Goal: Find contact information: Find contact information

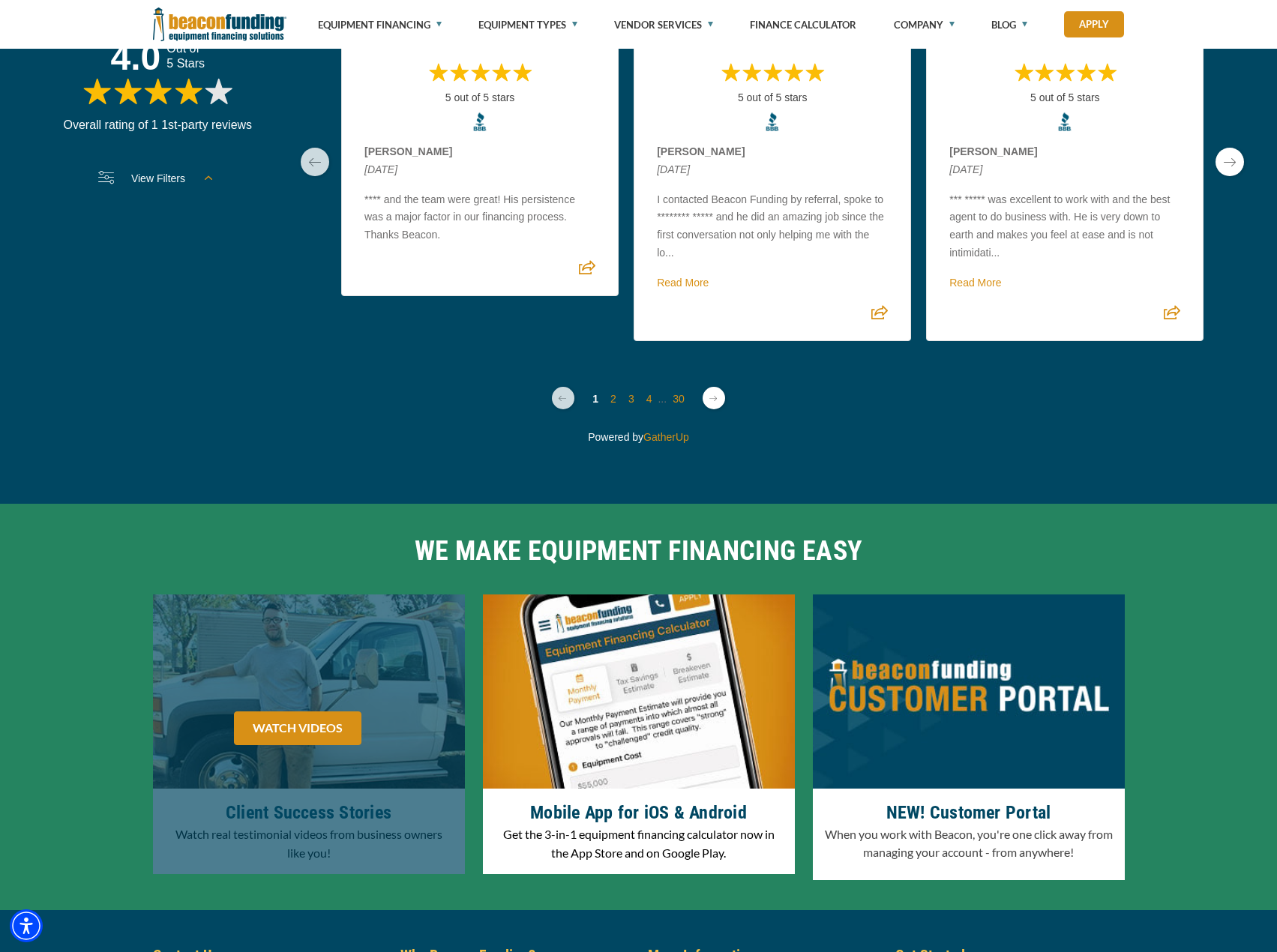
scroll to position [4425, 0]
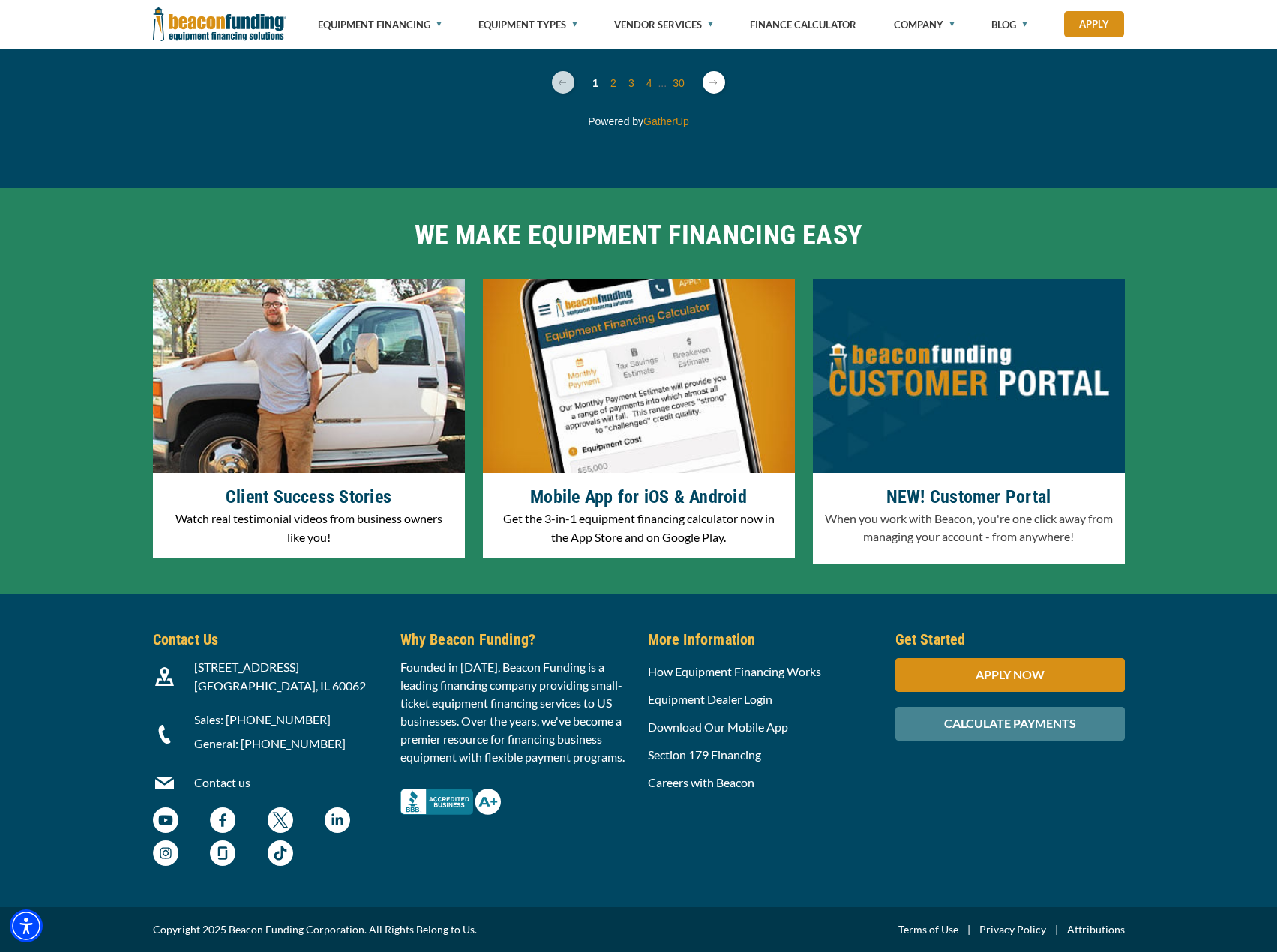
click at [79, 850] on div "Contact Us 3400 Dundee Rd, Suite 180 Northbrook, IL 60062 Contact us" at bounding box center [638, 751] width 1277 height 313
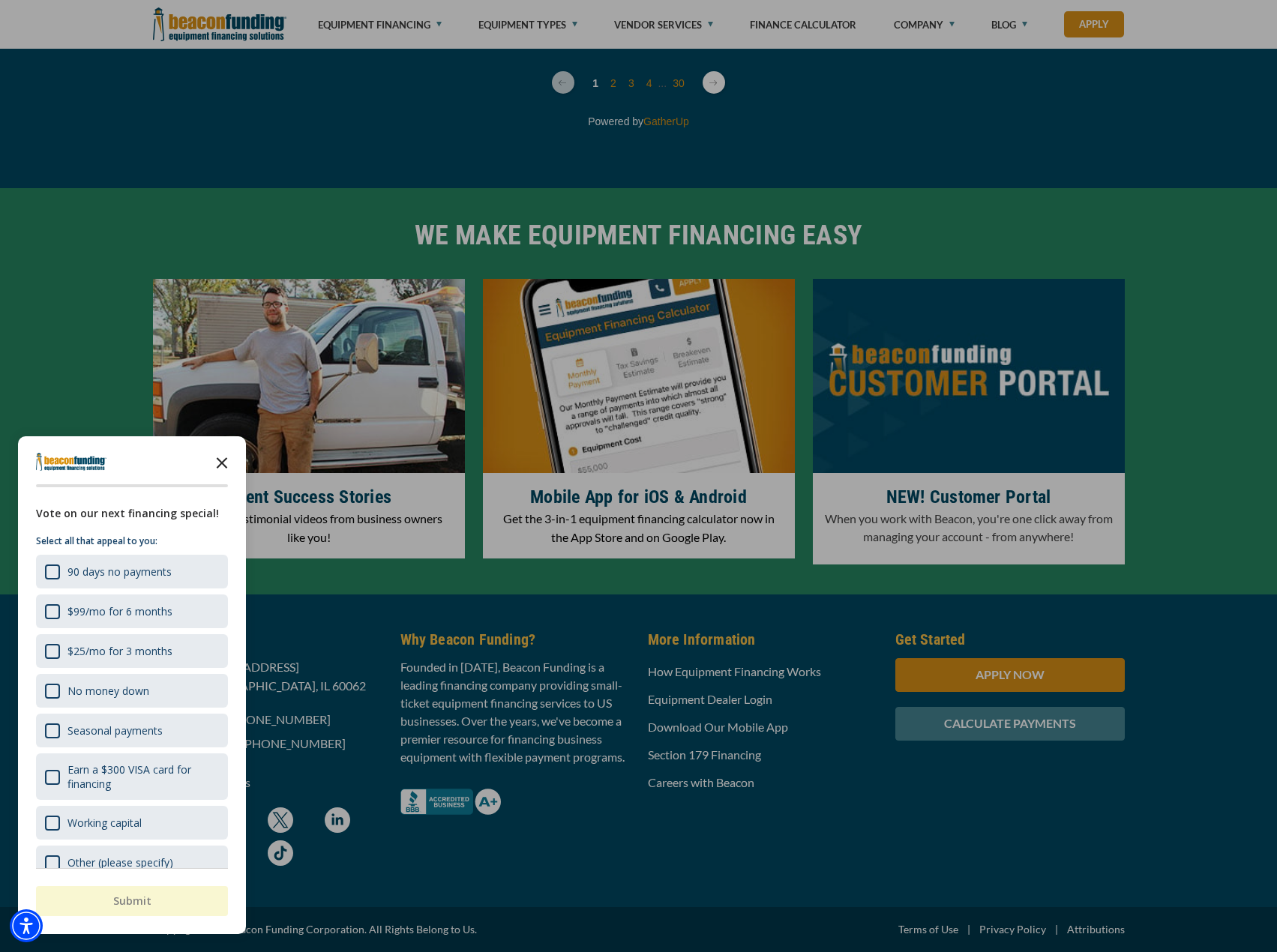
click at [226, 460] on icon "Close the survey" at bounding box center [222, 461] width 30 height 30
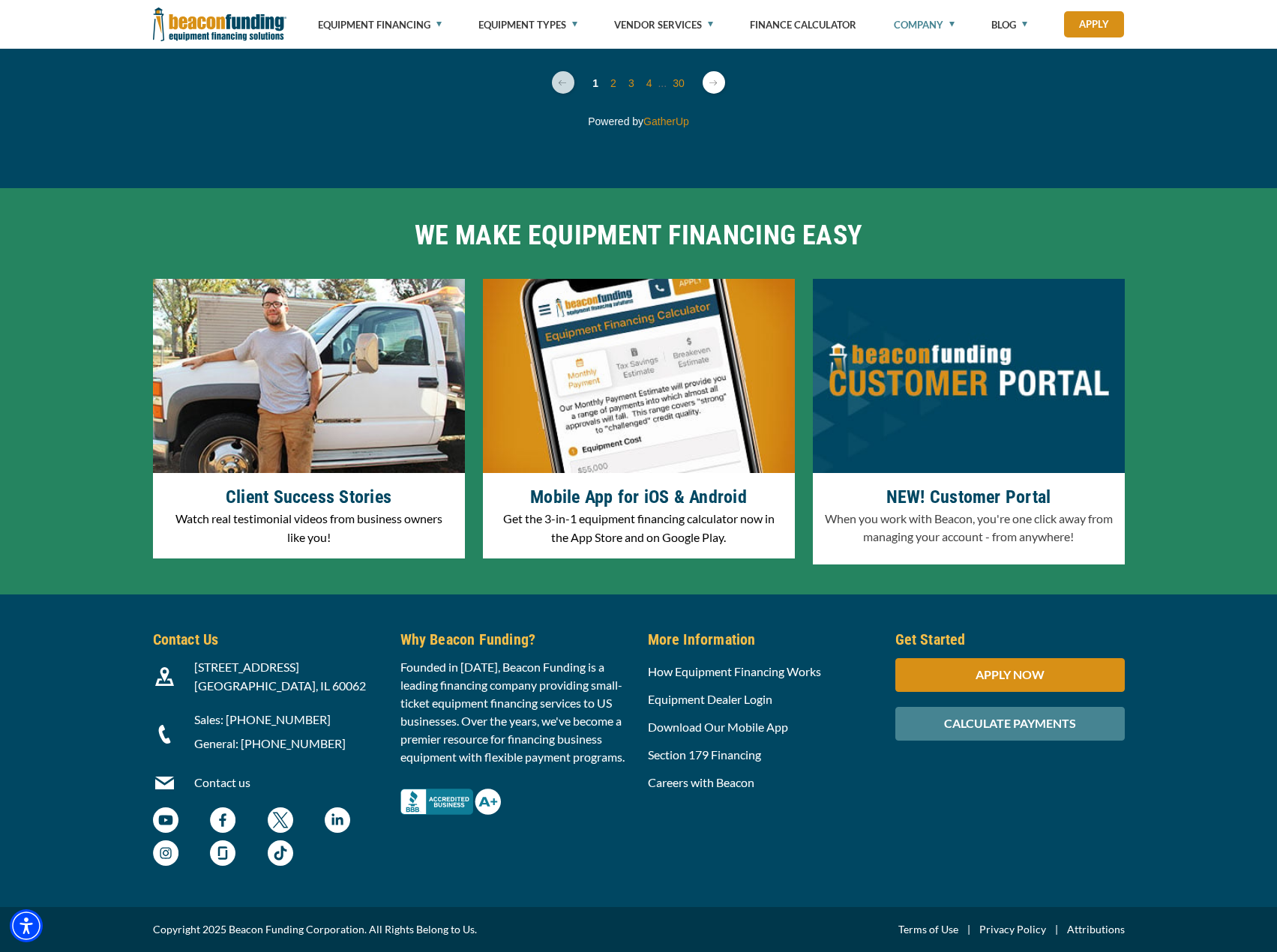
click at [947, 23] on link "Company" at bounding box center [924, 24] width 61 height 50
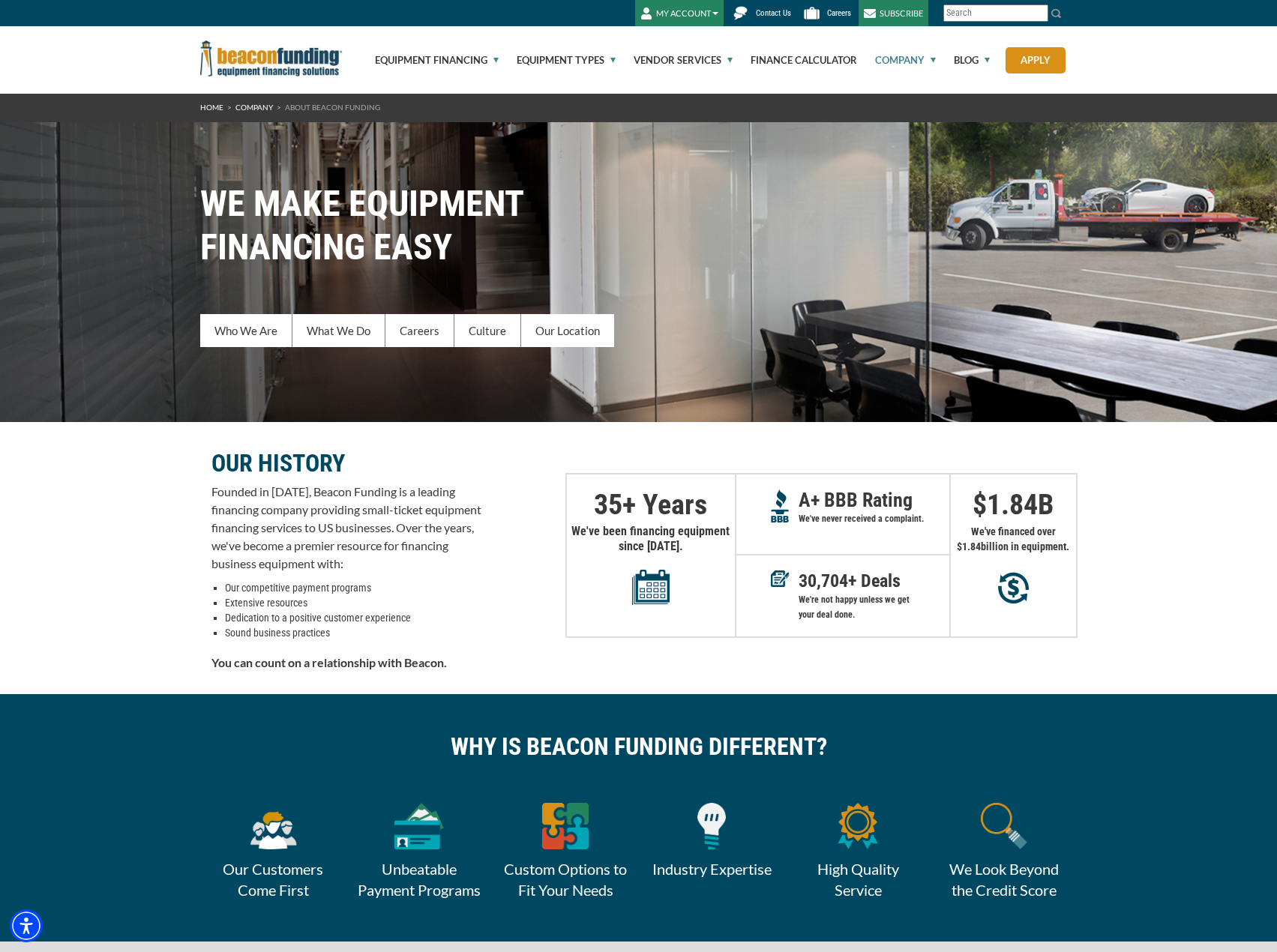
click at [763, 11] on span "Contact Us" at bounding box center [773, 13] width 35 height 10
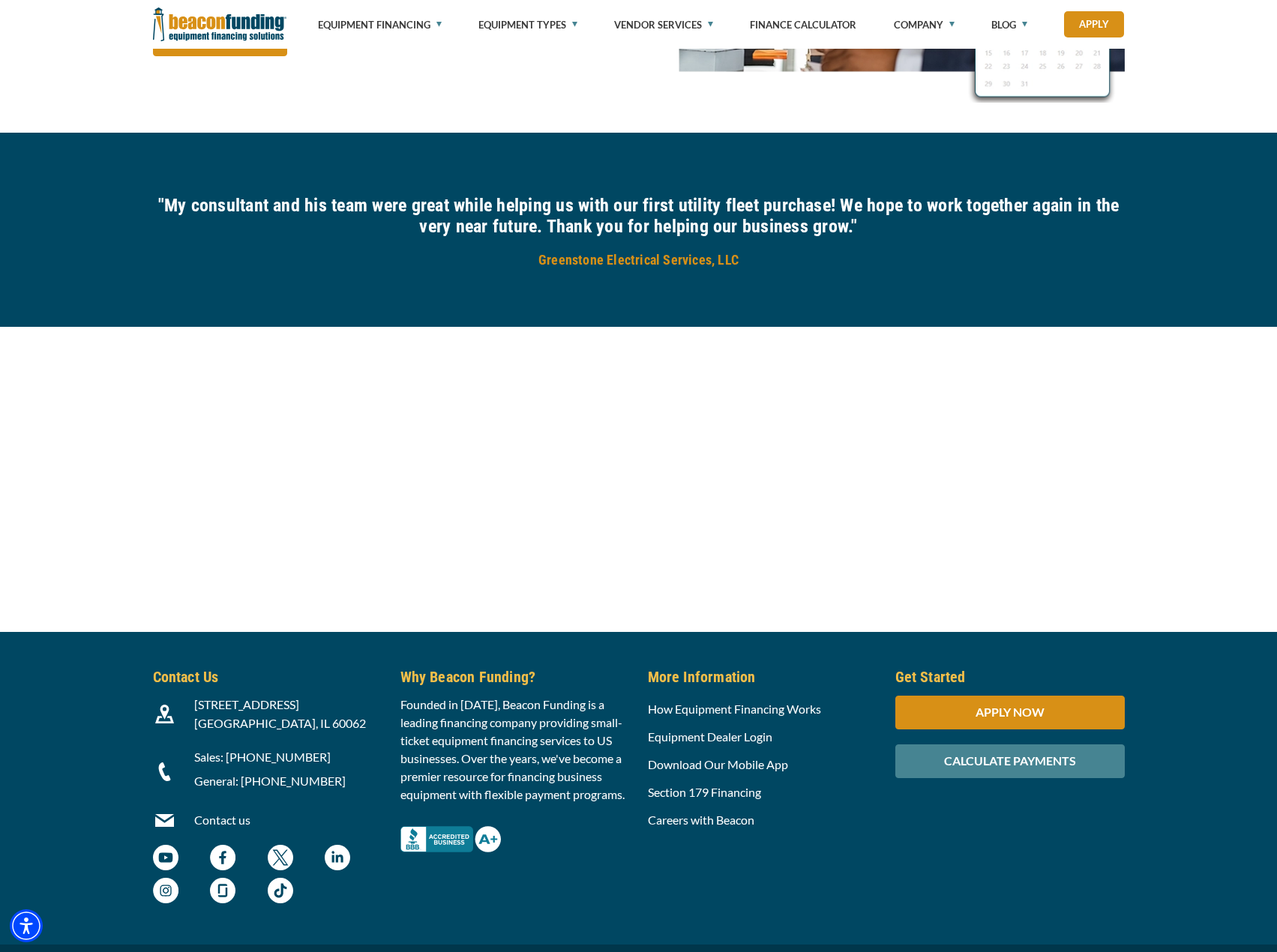
scroll to position [1337, 0]
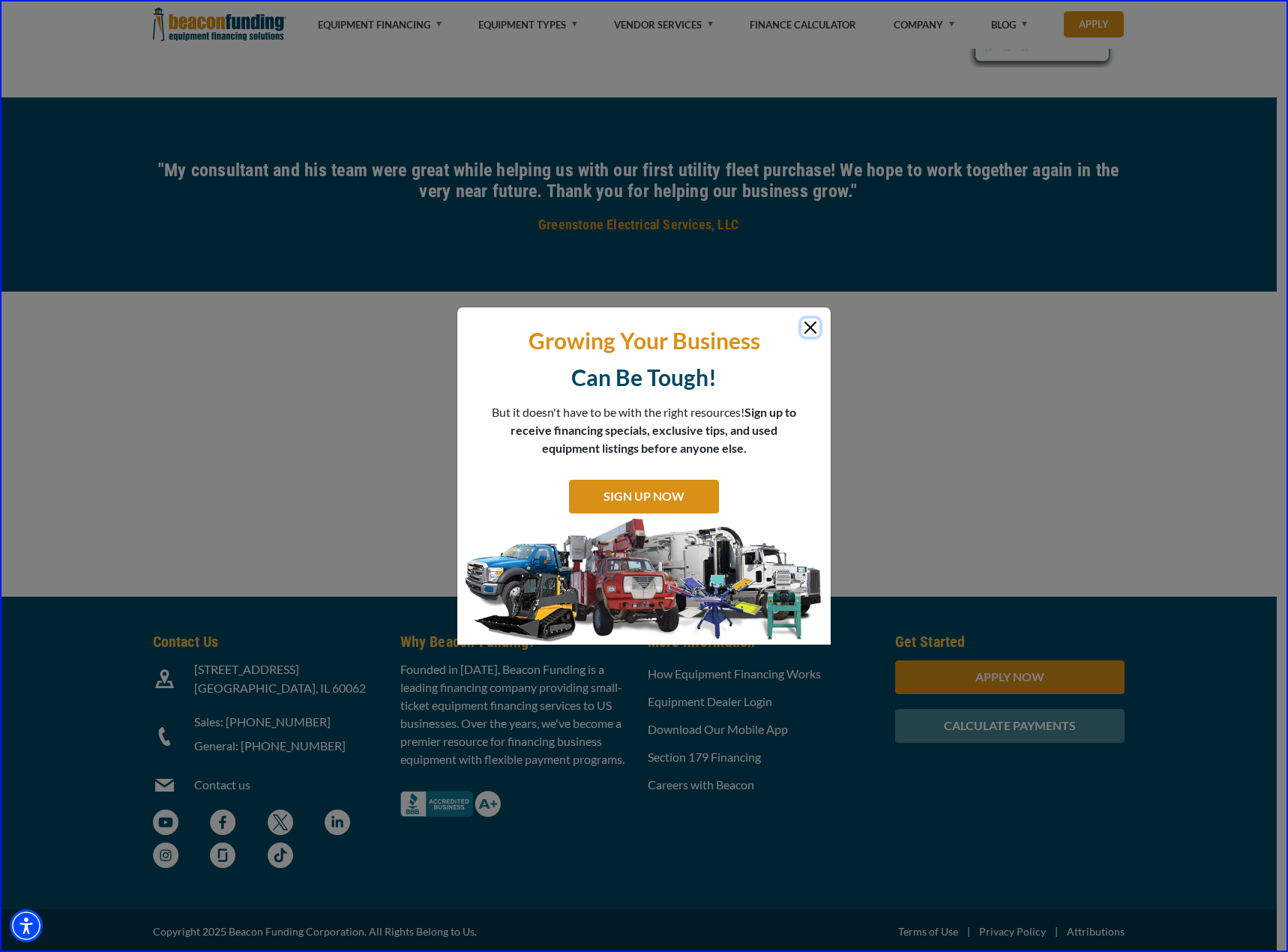
click at [806, 320] on button "Close" at bounding box center [810, 327] width 18 height 18
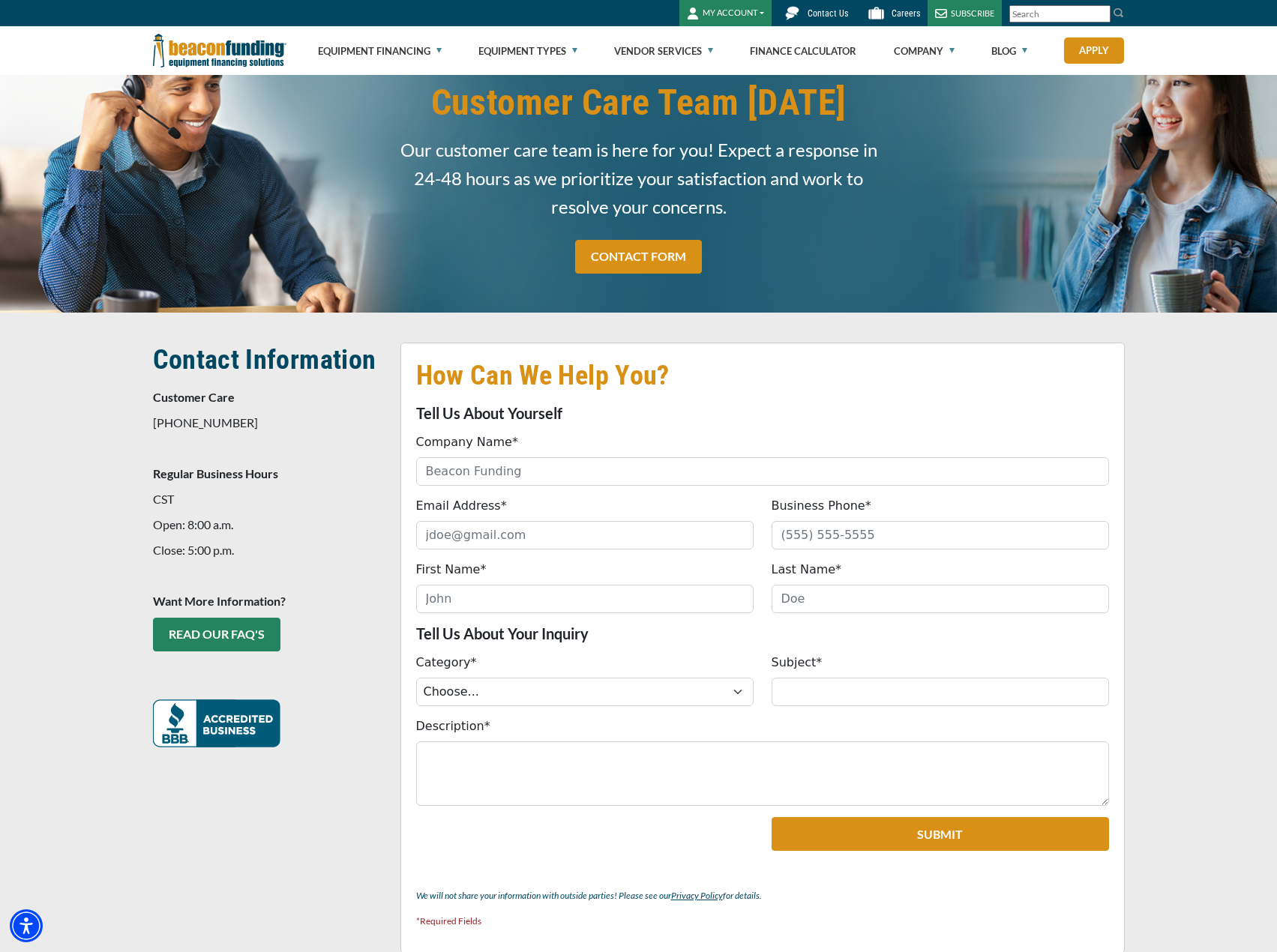
scroll to position [0, 0]
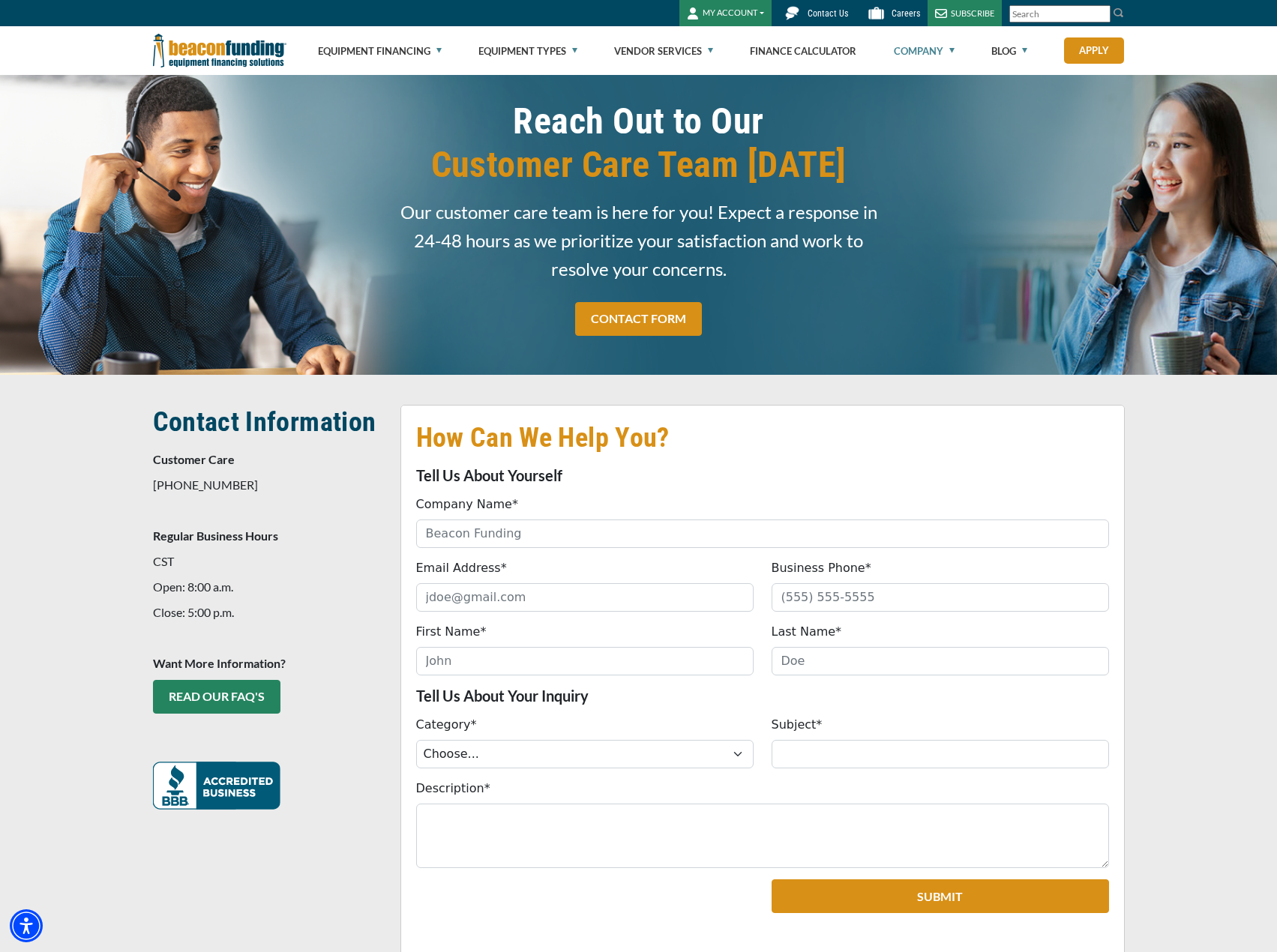
click at [949, 50] on link "Company" at bounding box center [924, 51] width 61 height 48
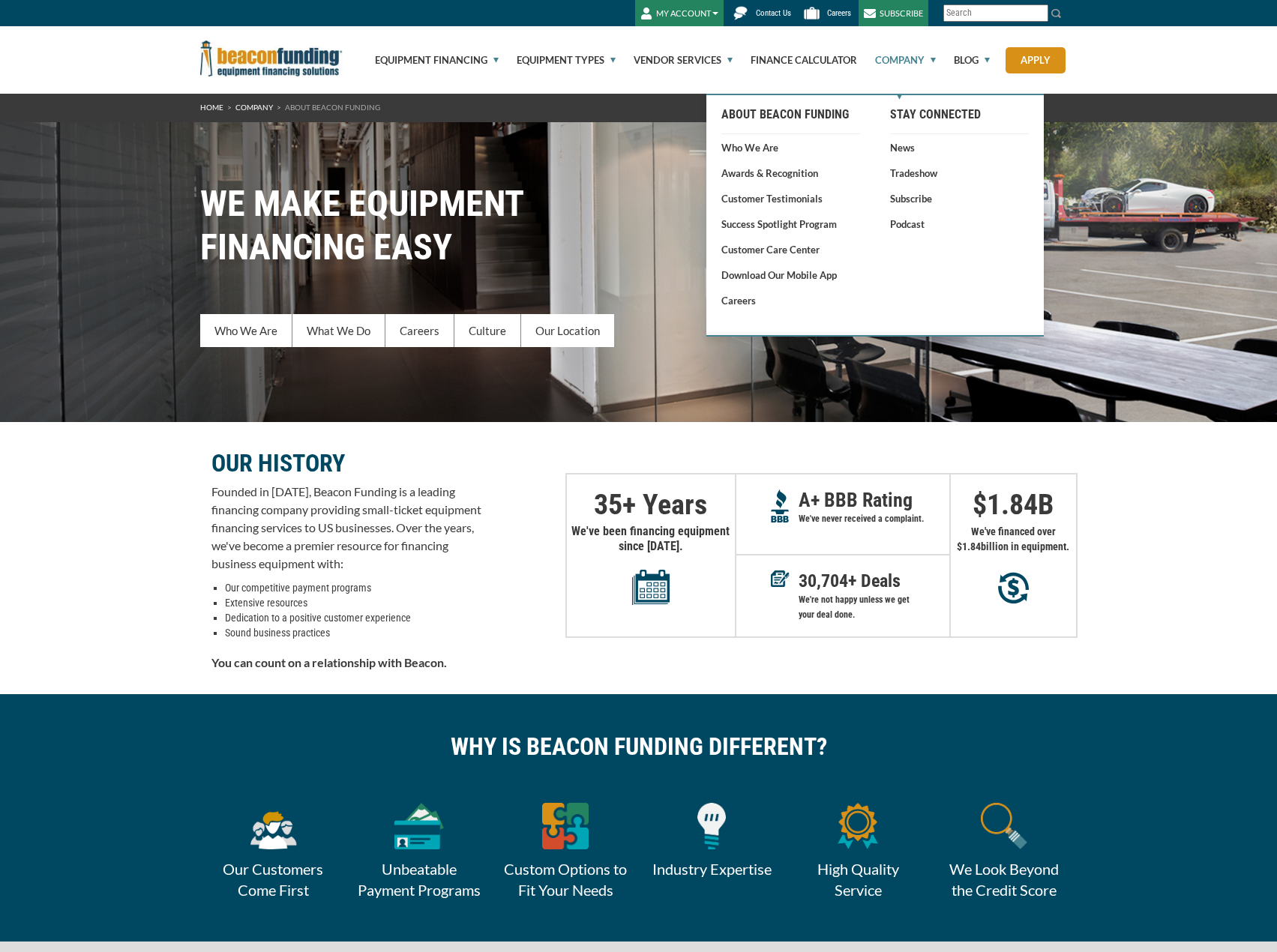
click at [903, 66] on link "Company" at bounding box center [897, 60] width 78 height 67
click at [765, 146] on link "Who We Are" at bounding box center [791, 147] width 139 height 15
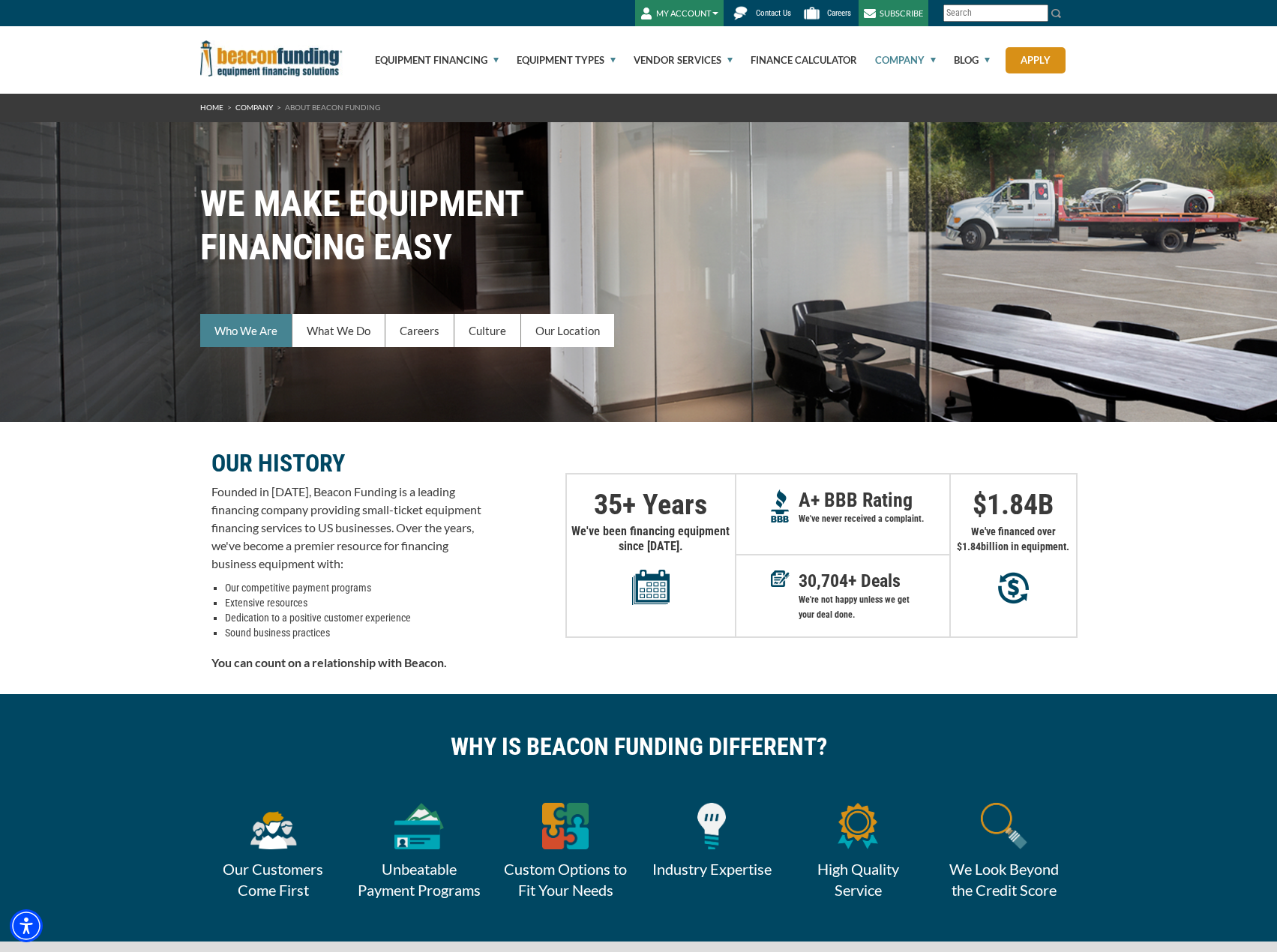
click at [218, 317] on link "Who We Are" at bounding box center [246, 330] width 92 height 33
click at [564, 328] on link "Our Location" at bounding box center [567, 330] width 93 height 33
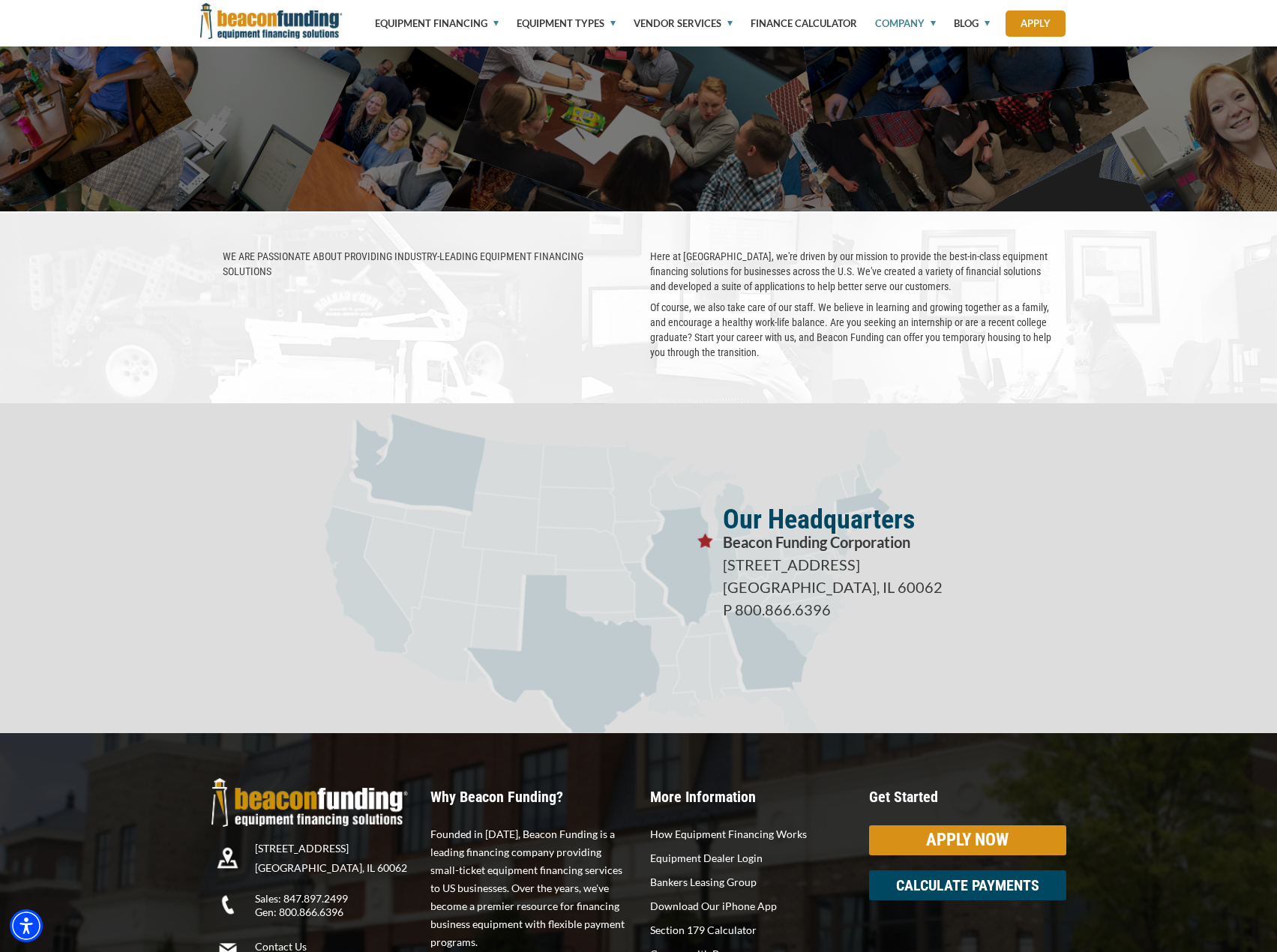
scroll to position [2382, 0]
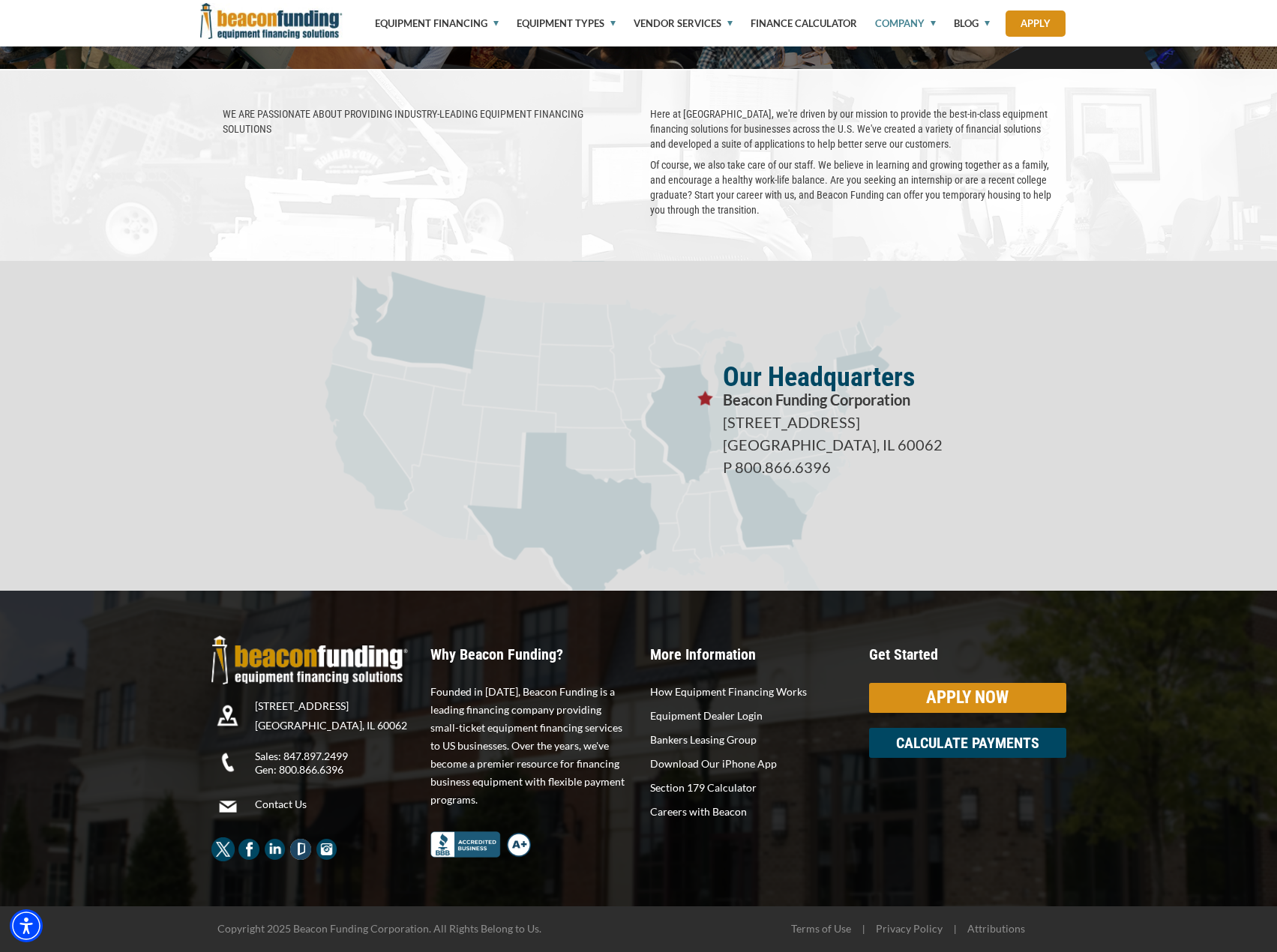
click at [297, 803] on link "Contact Us" at bounding box center [337, 804] width 164 height 14
